Goal: Task Accomplishment & Management: Manage account settings

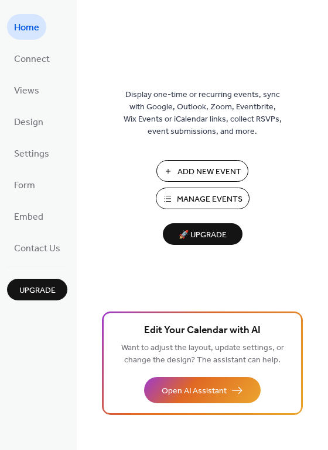
click at [178, 175] on span "Add New Event" at bounding box center [209, 172] width 64 height 12
click at [209, 237] on span "🚀 Upgrade" at bounding box center [203, 236] width 66 height 16
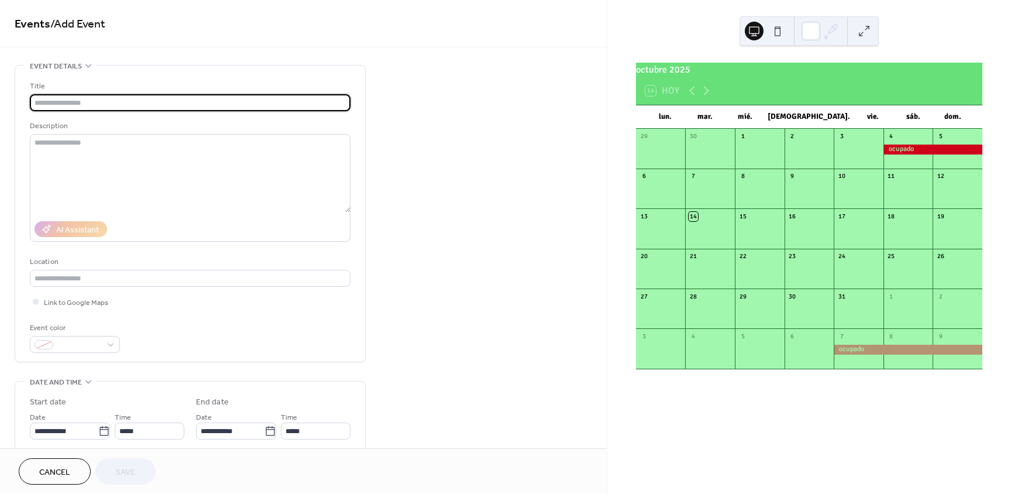
click at [164, 113] on div "Title Description AI Assistant Location Link to Google Maps Event color" at bounding box center [190, 216] width 321 height 273
click at [139, 103] on input "text" at bounding box center [190, 102] width 321 height 17
type input "*******"
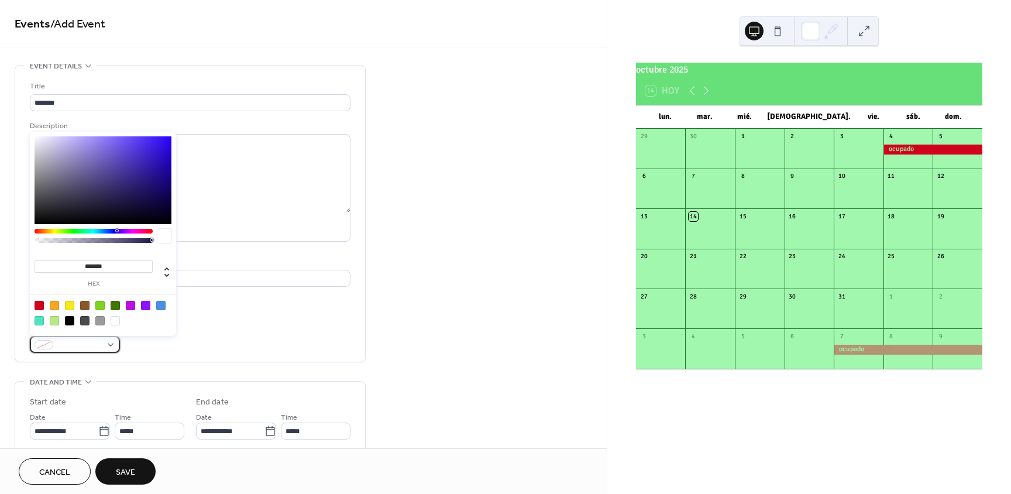
click at [99, 343] on span at bounding box center [79, 345] width 43 height 12
click at [33, 305] on div at bounding box center [103, 312] width 149 height 37
click at [38, 306] on div at bounding box center [39, 305] width 9 height 9
type input "*******"
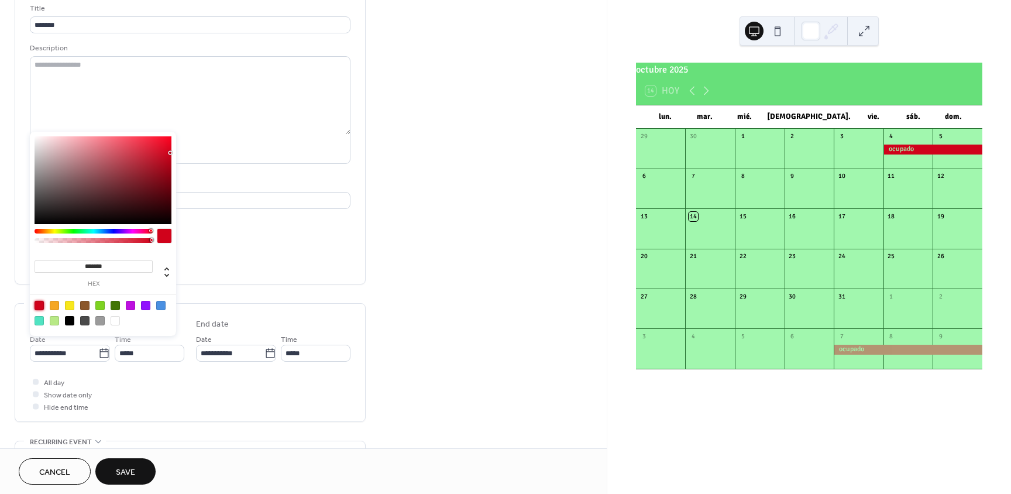
scroll to position [117, 0]
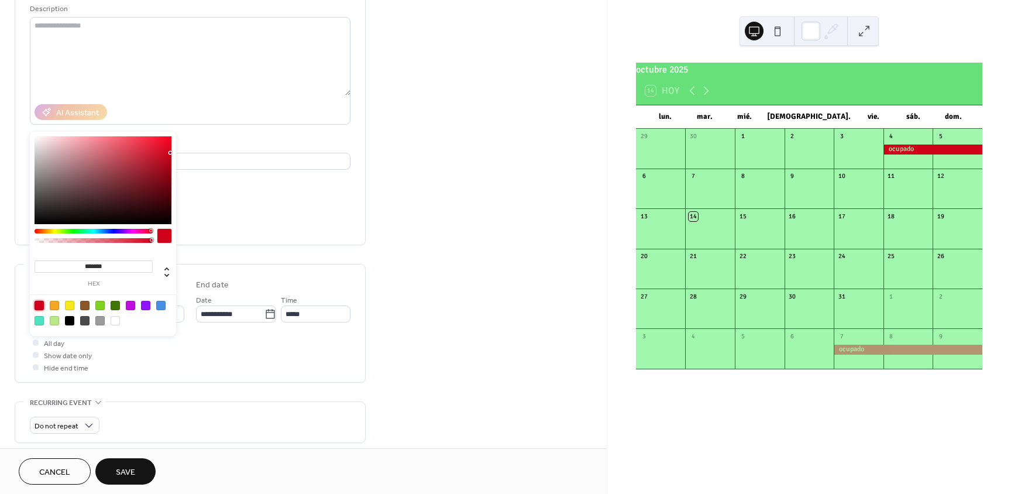
click at [237, 340] on div "All day Show date only Hide end time" at bounding box center [190, 354] width 321 height 37
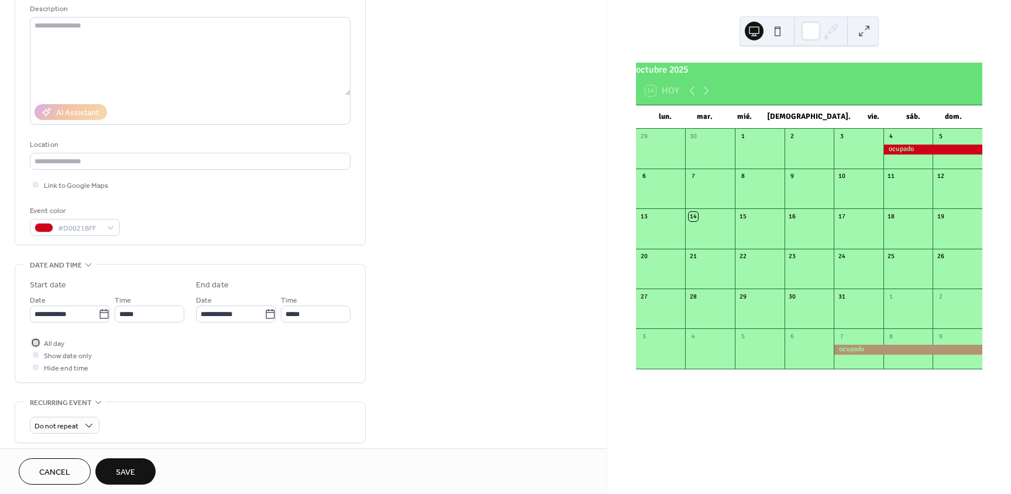
click at [54, 345] on span "All day" at bounding box center [54, 344] width 20 height 12
click at [103, 315] on icon at bounding box center [104, 314] width 12 height 12
click at [98, 315] on input "**********" at bounding box center [64, 313] width 68 height 17
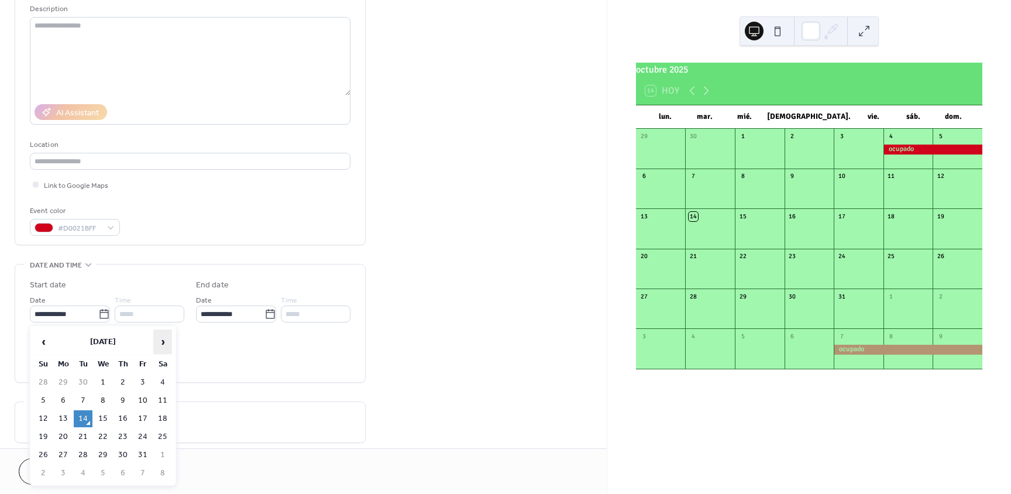
click at [162, 344] on span "›" at bounding box center [163, 341] width 18 height 23
click at [139, 436] on td "26" at bounding box center [142, 436] width 19 height 17
type input "**********"
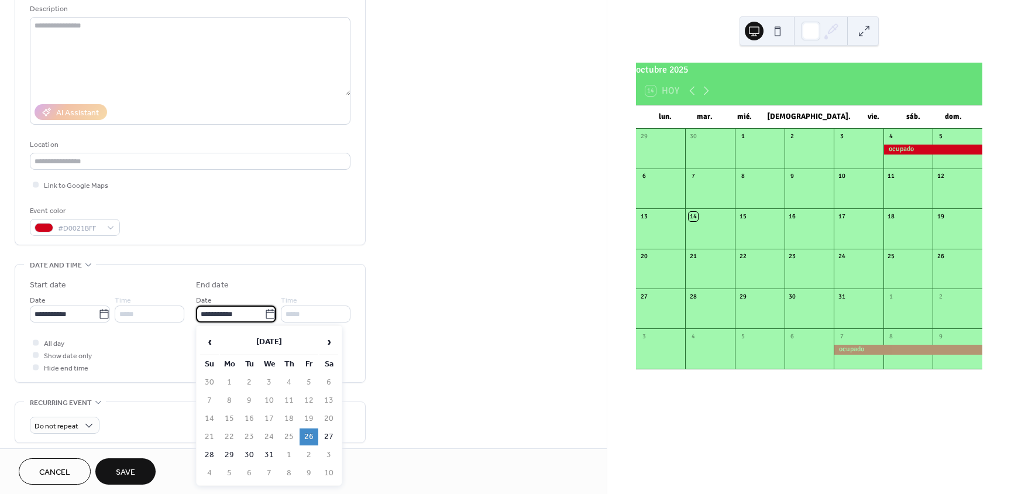
click at [239, 307] on input "**********" at bounding box center [230, 313] width 68 height 17
click at [254, 455] on td "30" at bounding box center [249, 454] width 19 height 17
type input "**********"
click at [213, 335] on div "**********" at bounding box center [190, 326] width 321 height 94
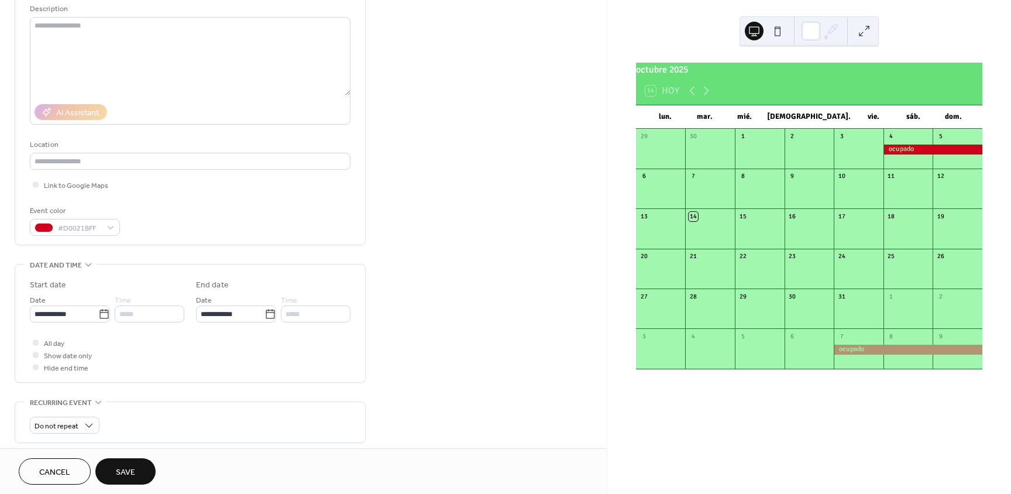
click at [168, 351] on div "All day Show date only Hide end time" at bounding box center [190, 354] width 321 height 37
click at [121, 466] on span "Save" at bounding box center [125, 472] width 19 height 12
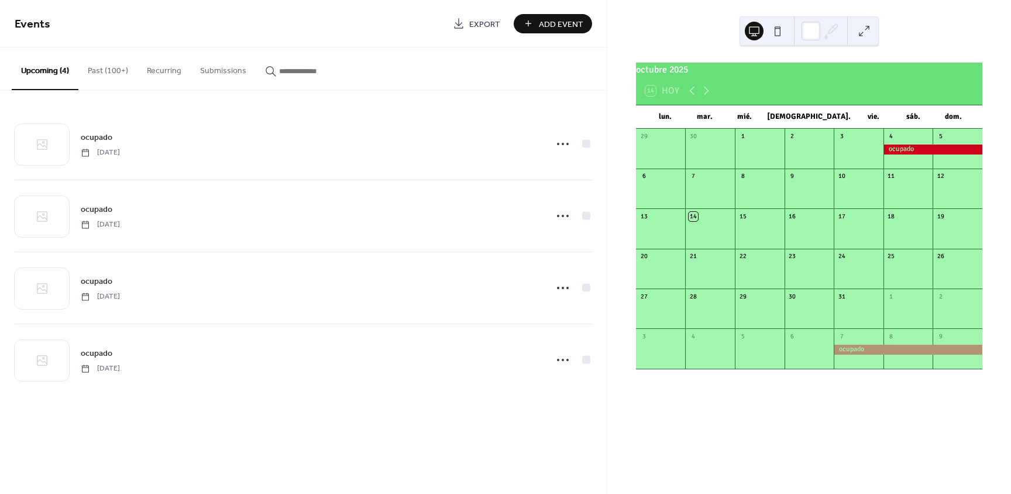
click at [783, 38] on button at bounding box center [777, 31] width 19 height 19
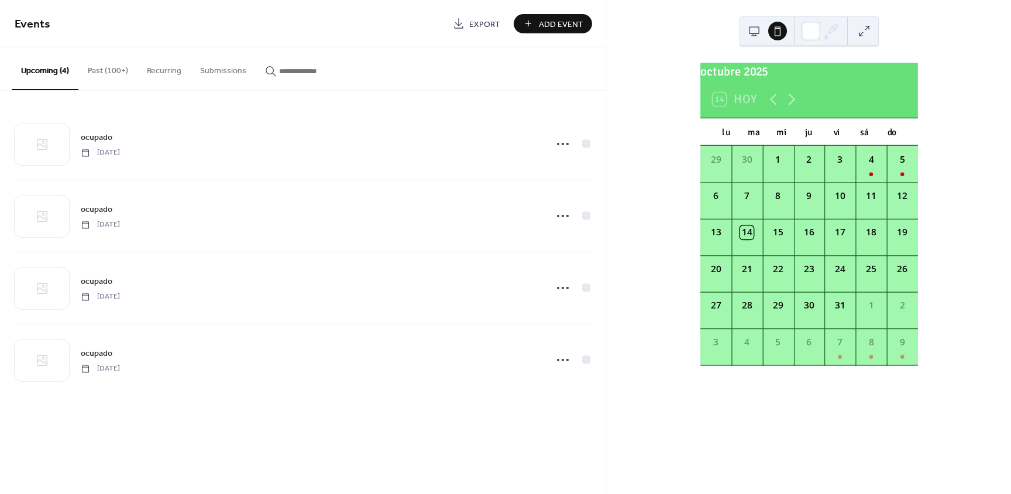
click at [742, 32] on div at bounding box center [808, 30] width 139 height 29
click at [543, 27] on span "Add Event" at bounding box center [561, 24] width 44 height 12
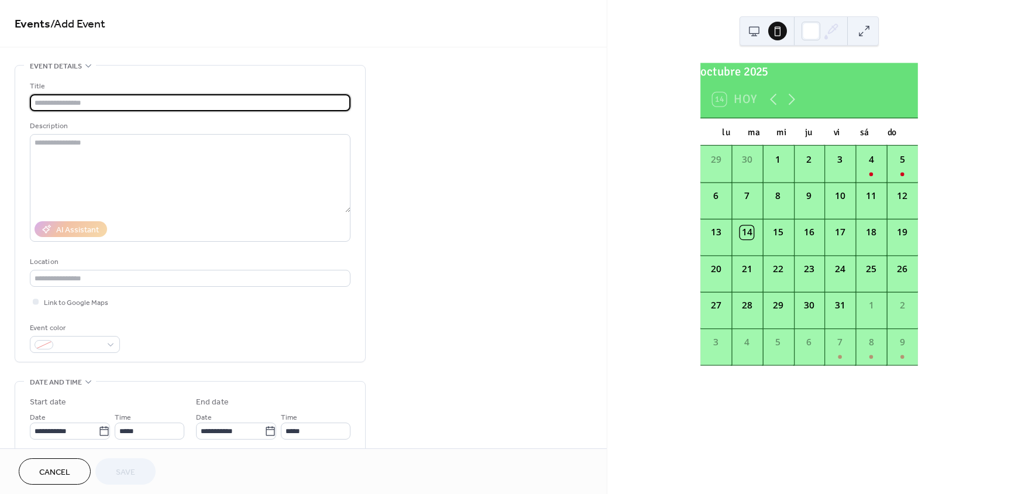
click at [56, 474] on span "Cancel" at bounding box center [54, 472] width 31 height 12
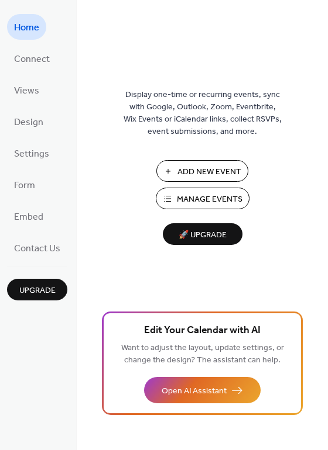
click at [137, 23] on div "Display one-time or recurring events, sync with Google, Outlook, Zoom, Eventbri…" at bounding box center [202, 225] width 251 height 450
click at [16, 89] on span "Views" at bounding box center [26, 91] width 25 height 19
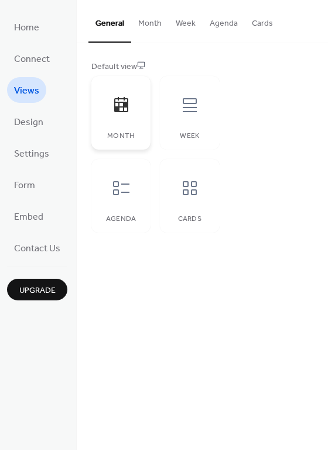
click at [129, 129] on div "Month" at bounding box center [120, 113] width 59 height 74
click at [22, 19] on span "Home" at bounding box center [26, 28] width 25 height 19
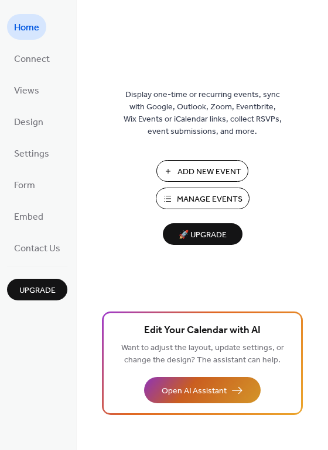
click at [214, 394] on span "Open AI Assistant" at bounding box center [193, 391] width 65 height 12
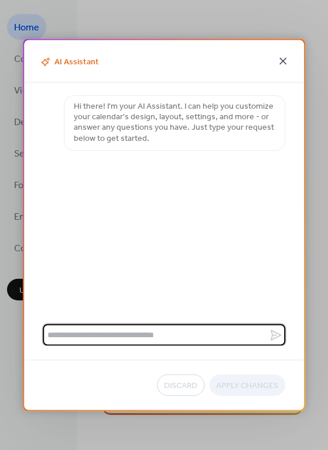
click at [278, 58] on icon at bounding box center [283, 61] width 14 height 14
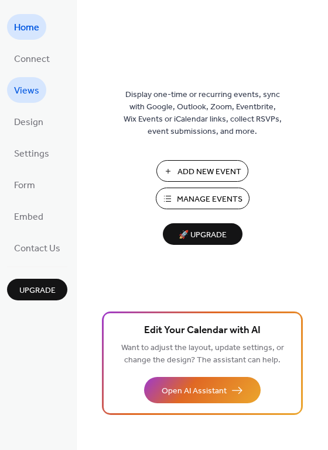
click at [25, 97] on span "Views" at bounding box center [26, 91] width 25 height 19
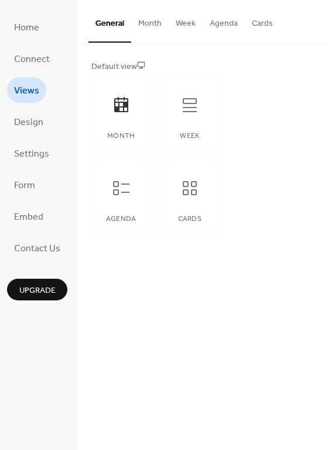
click at [247, 233] on div "Default view Month Week Agenda Cards" at bounding box center [202, 146] width 251 height 207
click at [54, 64] on link "Connect" at bounding box center [32, 59] width 50 height 26
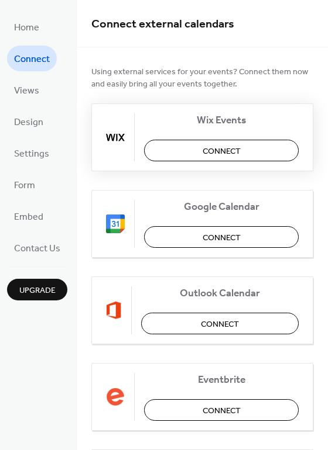
click at [257, 153] on button "Connect" at bounding box center [221, 151] width 154 height 22
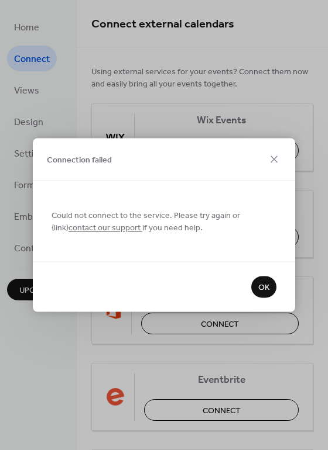
click at [119, 228] on link "contact our support" at bounding box center [105, 229] width 74 height 16
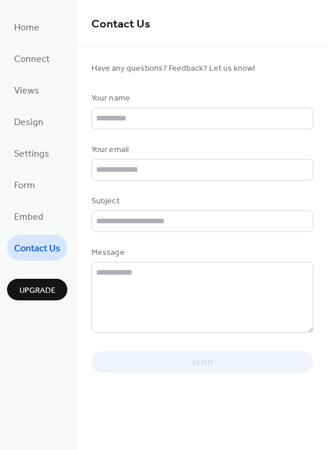
click at [39, 246] on span "Contact Us" at bounding box center [37, 249] width 46 height 19
click at [45, 247] on span "Contact Us" at bounding box center [37, 249] width 46 height 19
click at [34, 92] on span "Views" at bounding box center [26, 91] width 25 height 19
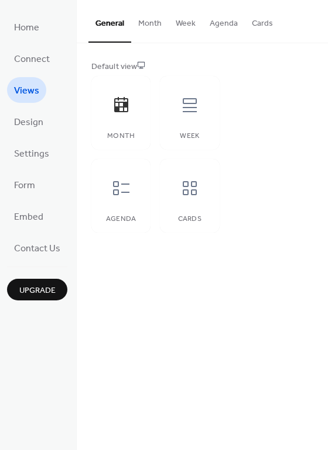
click at [40, 73] on ul "Home Connect Views Design Settings Form Embed Contact Us" at bounding box center [37, 137] width 60 height 247
click at [42, 62] on span "Connect" at bounding box center [32, 59] width 36 height 19
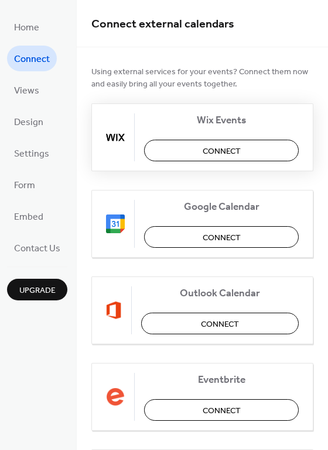
click at [246, 148] on button "Connect" at bounding box center [221, 151] width 154 height 22
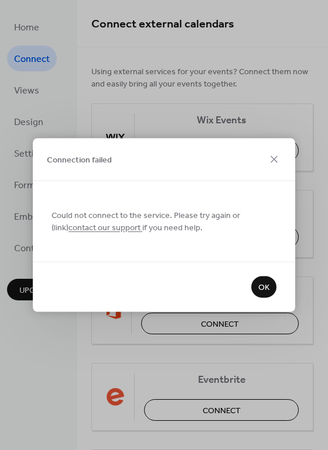
click at [267, 282] on span "OK" at bounding box center [263, 288] width 11 height 12
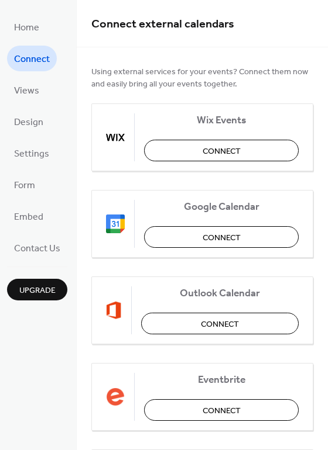
click at [182, 22] on span "Connect external calendars" at bounding box center [162, 24] width 143 height 23
click at [27, 103] on ul "Home Connect Views Design Settings Form Embed Contact Us" at bounding box center [37, 137] width 60 height 247
click at [28, 98] on span "Views" at bounding box center [26, 91] width 25 height 19
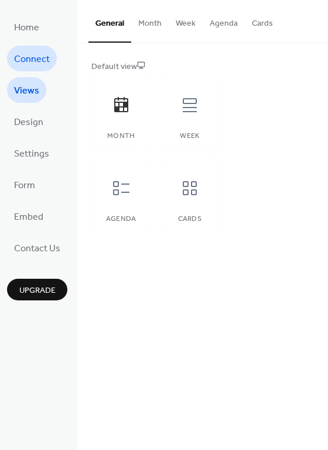
click at [40, 63] on span "Connect" at bounding box center [32, 59] width 36 height 19
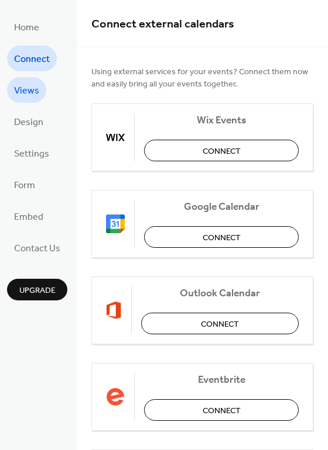
click at [39, 99] on link "Views" at bounding box center [26, 90] width 39 height 26
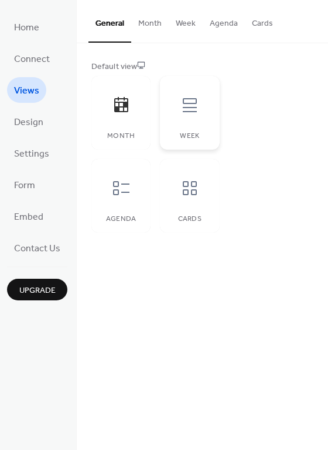
click at [187, 108] on icon at bounding box center [190, 105] width 14 height 14
click at [40, 285] on span "Upgrade" at bounding box center [37, 291] width 36 height 12
click at [42, 142] on link "Settings" at bounding box center [31, 153] width 49 height 26
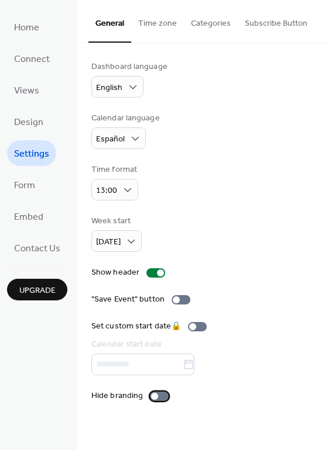
click at [136, 396] on div "Hide branding" at bounding box center [116, 396] width 51 height 12
click at [141, 396] on label "Hide branding" at bounding box center [118, 396] width 54 height 12
drag, startPoint x: 139, startPoint y: 397, endPoint x: 95, endPoint y: 395, distance: 43.9
click at [95, 395] on div "Hide branding" at bounding box center [116, 396] width 51 height 12
click at [134, 395] on div "Hide branding" at bounding box center [116, 396] width 51 height 12
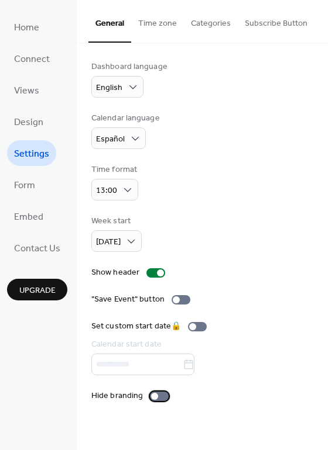
click at [136, 395] on div "Hide branding" at bounding box center [116, 396] width 51 height 12
click at [204, 24] on button "Categories" at bounding box center [211, 21] width 54 height 42
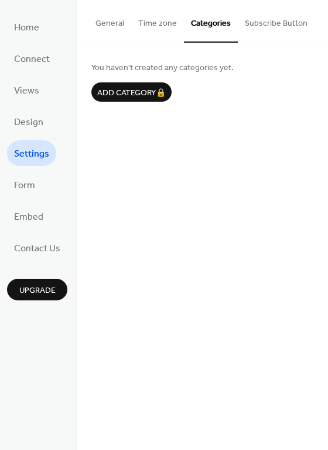
click at [160, 18] on button "Time zone" at bounding box center [157, 21] width 53 height 42
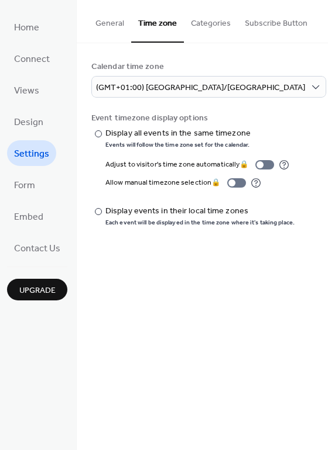
click at [26, 161] on span "Settings" at bounding box center [31, 154] width 35 height 19
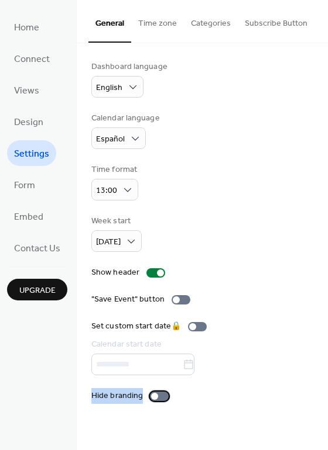
drag, startPoint x: 141, startPoint y: 401, endPoint x: 89, endPoint y: 393, distance: 52.7
click at [89, 393] on div "Dashboard language English Calendar language Español Time format 13:00 Week sta…" at bounding box center [202, 231] width 251 height 377
copy div "Hide branding"
click at [220, 218] on div "Week start Monday" at bounding box center [202, 233] width 222 height 37
click at [45, 184] on ul "Home Connect Views Design Settings Form Embed Contact Us" at bounding box center [37, 137] width 60 height 247
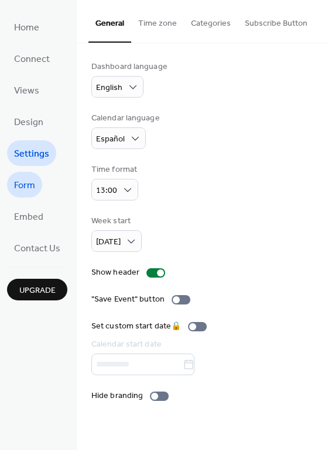
click at [29, 182] on span "Form" at bounding box center [24, 186] width 21 height 19
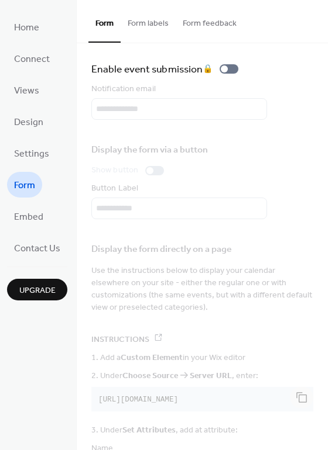
click at [146, 38] on button "Form labels" at bounding box center [147, 21] width 55 height 42
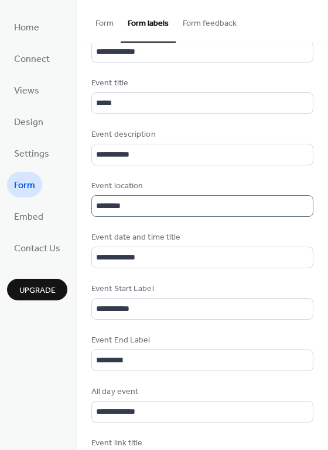
scroll to position [2, 0]
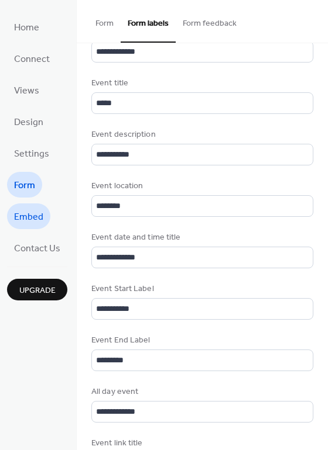
click at [35, 221] on span "Embed" at bounding box center [28, 217] width 29 height 19
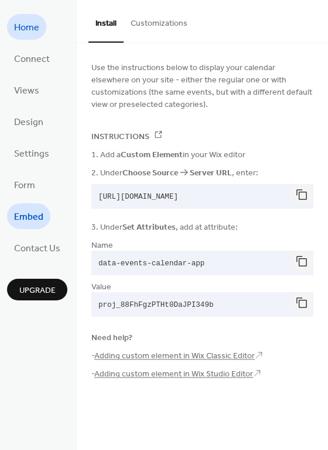
click at [27, 25] on span "Home" at bounding box center [26, 28] width 25 height 19
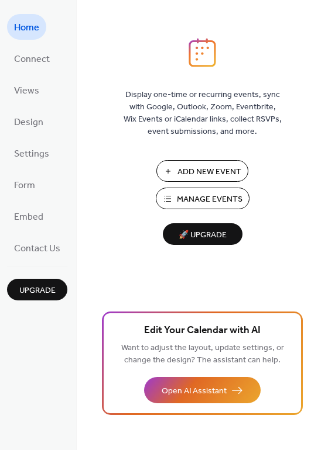
click at [207, 99] on span "Display one-time or recurring events, sync with Google, Outlook, Zoom, Eventbri…" at bounding box center [202, 113] width 158 height 49
click at [33, 333] on div "Home Connect Views Design Settings Form Embed Contact Us Upgrade" at bounding box center [38, 225] width 77 height 450
click at [185, 203] on span "Manage Events" at bounding box center [210, 200] width 66 height 12
click at [42, 152] on span "Settings" at bounding box center [31, 154] width 35 height 19
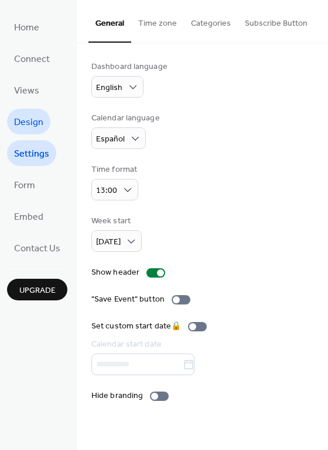
click at [43, 123] on link "Design" at bounding box center [28, 122] width 43 height 26
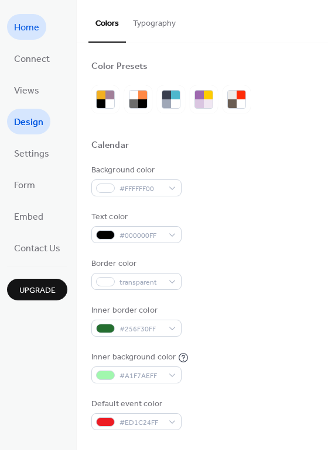
click at [19, 35] on span "Home" at bounding box center [26, 28] width 25 height 19
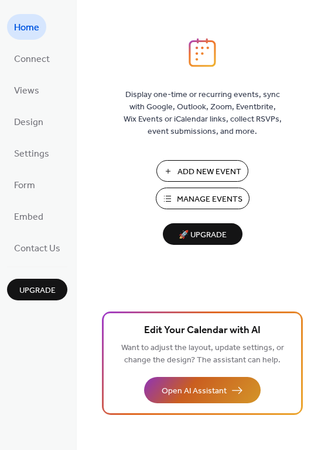
click at [230, 400] on button "Open AI Assistant" at bounding box center [202, 390] width 116 height 26
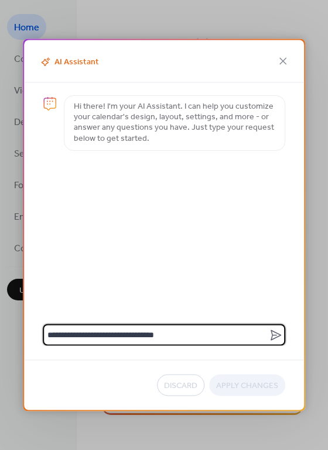
type textarea "**********"
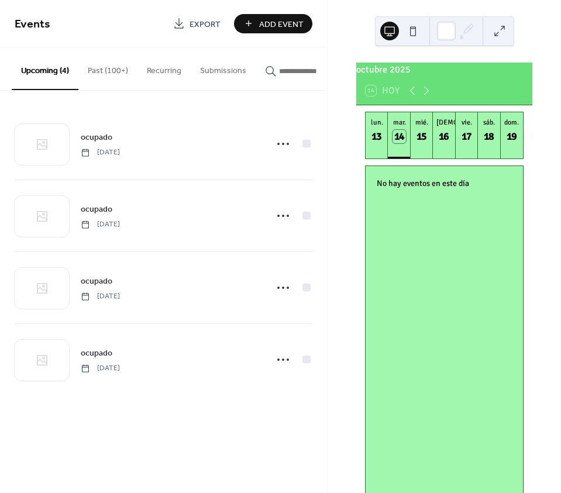
click at [116, 77] on button "Past (100+)" at bounding box center [107, 68] width 59 height 42
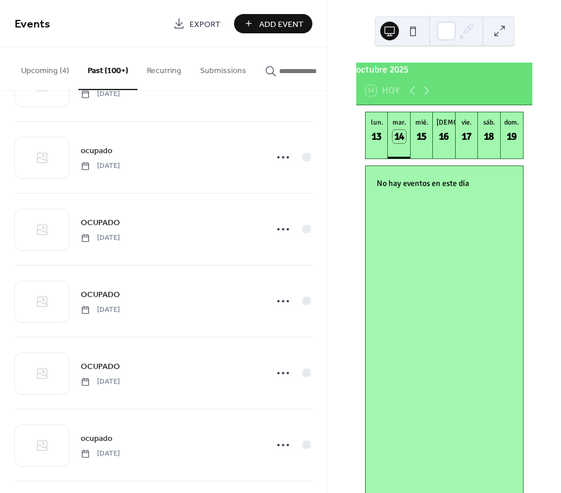
click at [174, 69] on button "Recurring" at bounding box center [163, 68] width 53 height 42
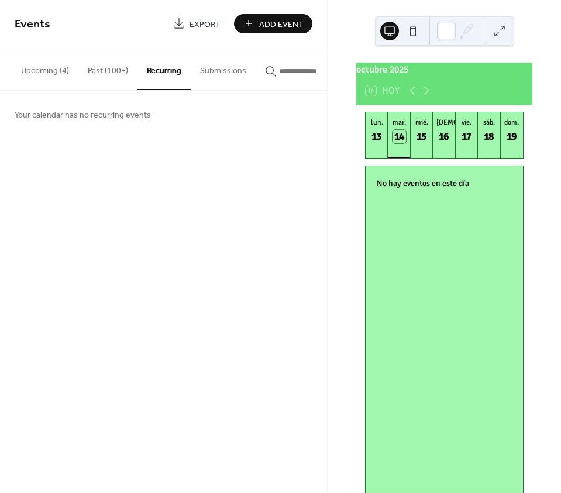
click at [237, 72] on button "Submissions" at bounding box center [223, 68] width 65 height 42
click at [314, 72] on input "button" at bounding box center [314, 71] width 70 height 12
click at [52, 60] on button "Upcoming (4)" at bounding box center [45, 68] width 67 height 42
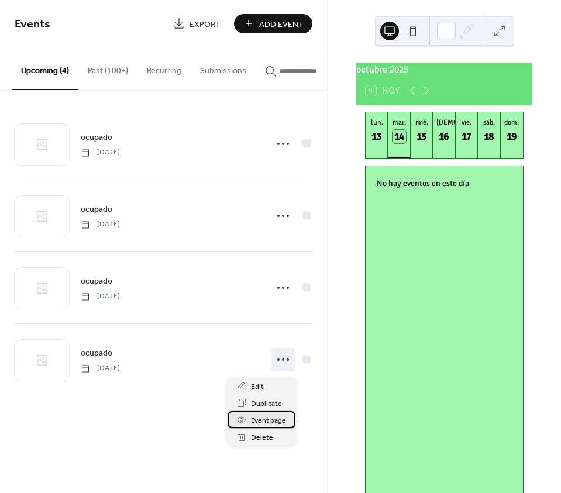
drag, startPoint x: 278, startPoint y: 366, endPoint x: 260, endPoint y: 420, distance: 57.3
click at [260, 420] on span "Event page" at bounding box center [268, 421] width 35 height 12
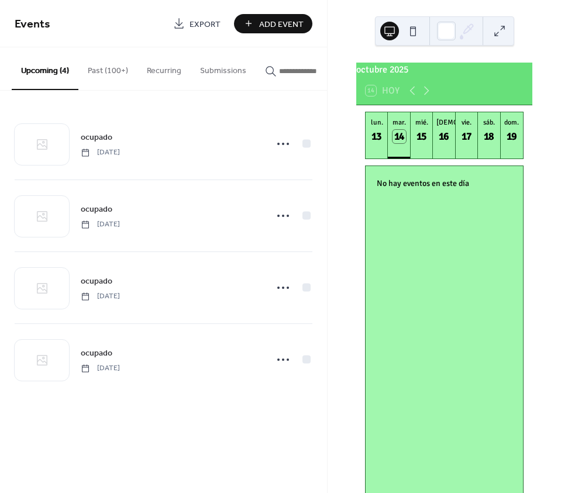
click at [510, 46] on div "octubre 2025 14 Hoy lun. 13 mar. 14 mié. 15 jue. 16 vie. 17 sáb. 18 dom. 19 No …" at bounding box center [444, 246] width 233 height 493
